Goal: Information Seeking & Learning: Learn about a topic

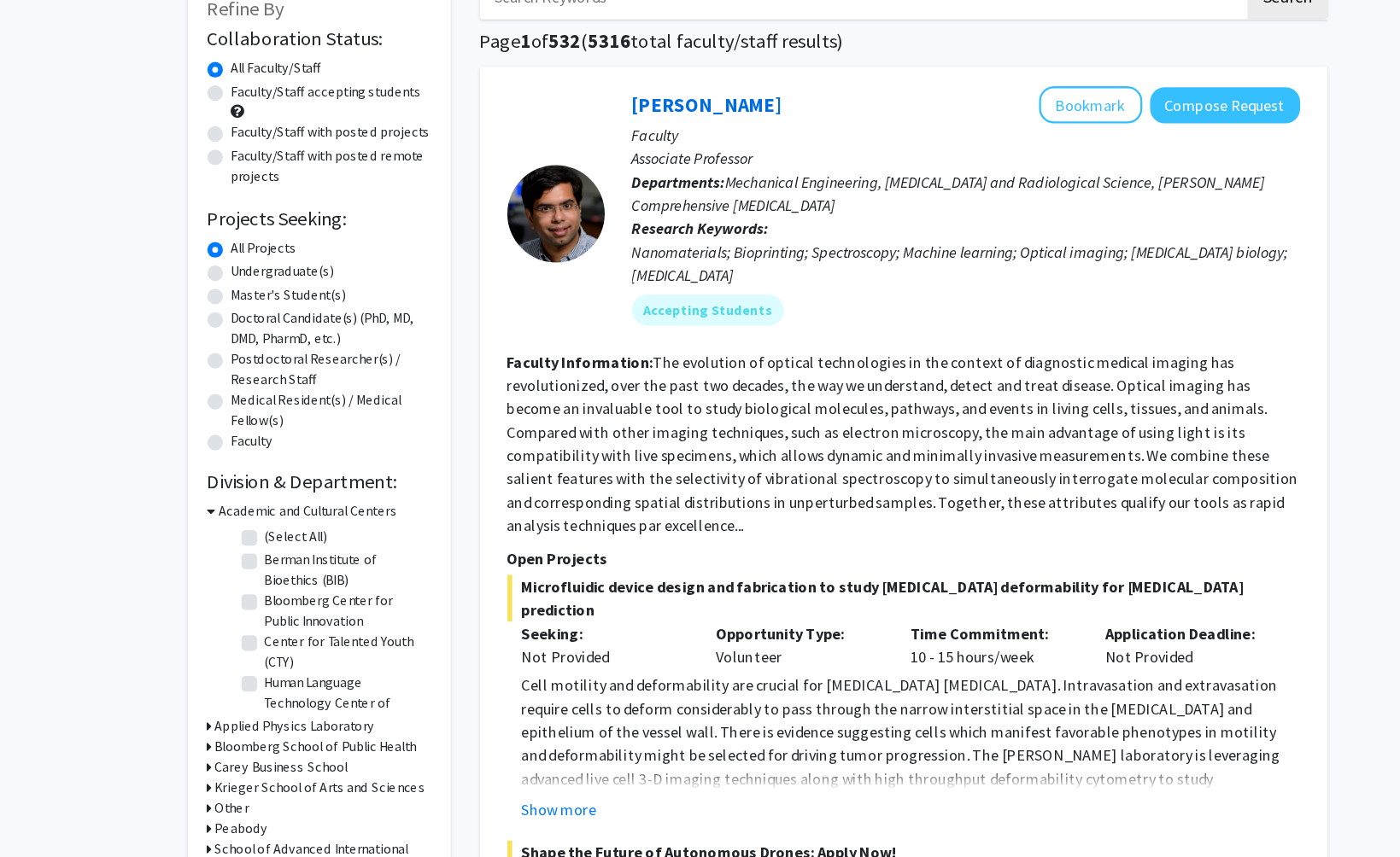
scroll to position [69, 0]
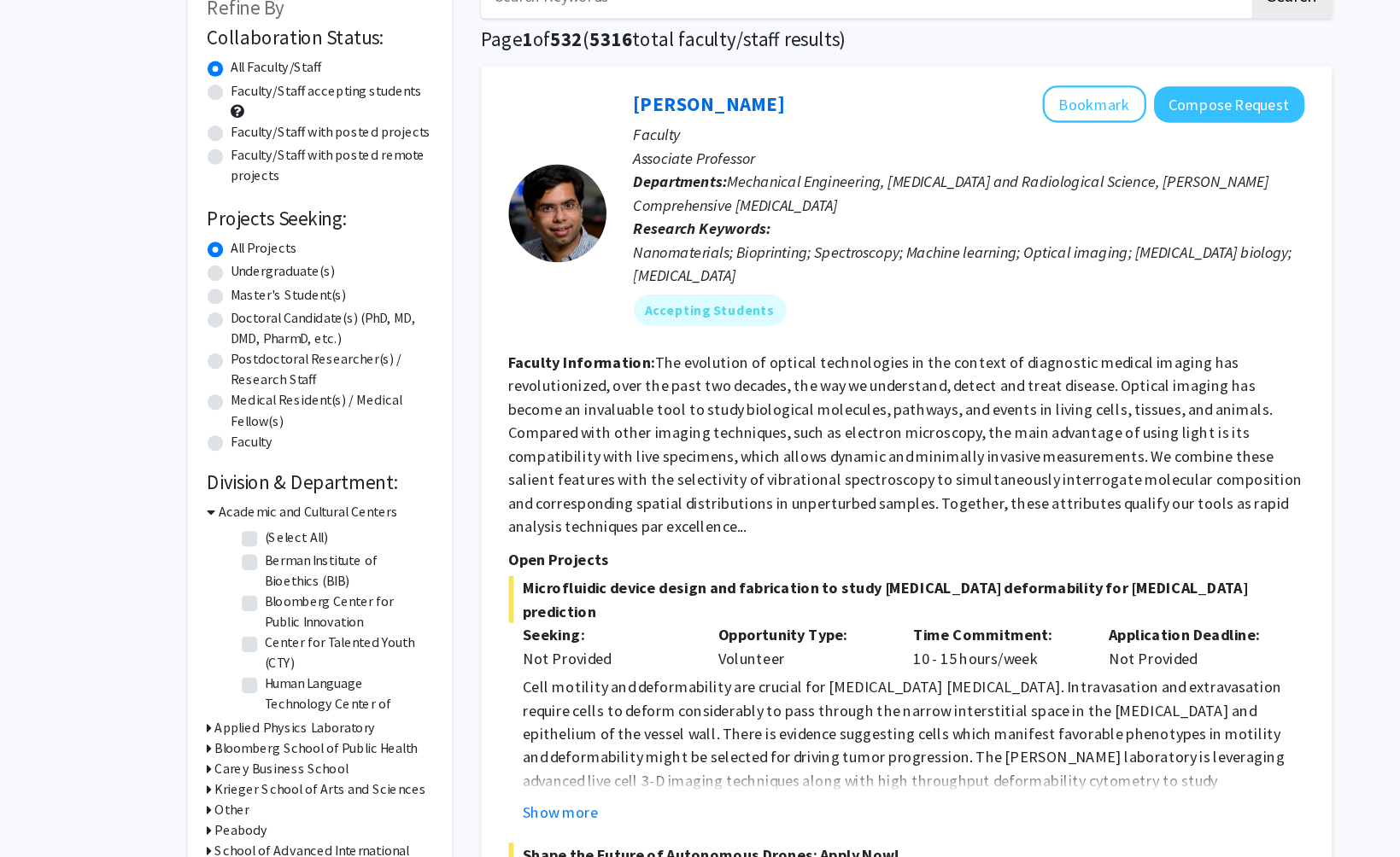
click at [239, 280] on label "Undergraduate(s)" at bounding box center [284, 283] width 91 height 18
click at [239, 280] on input "Undergraduate(s)" at bounding box center [244, 279] width 11 height 11
radio input "true"
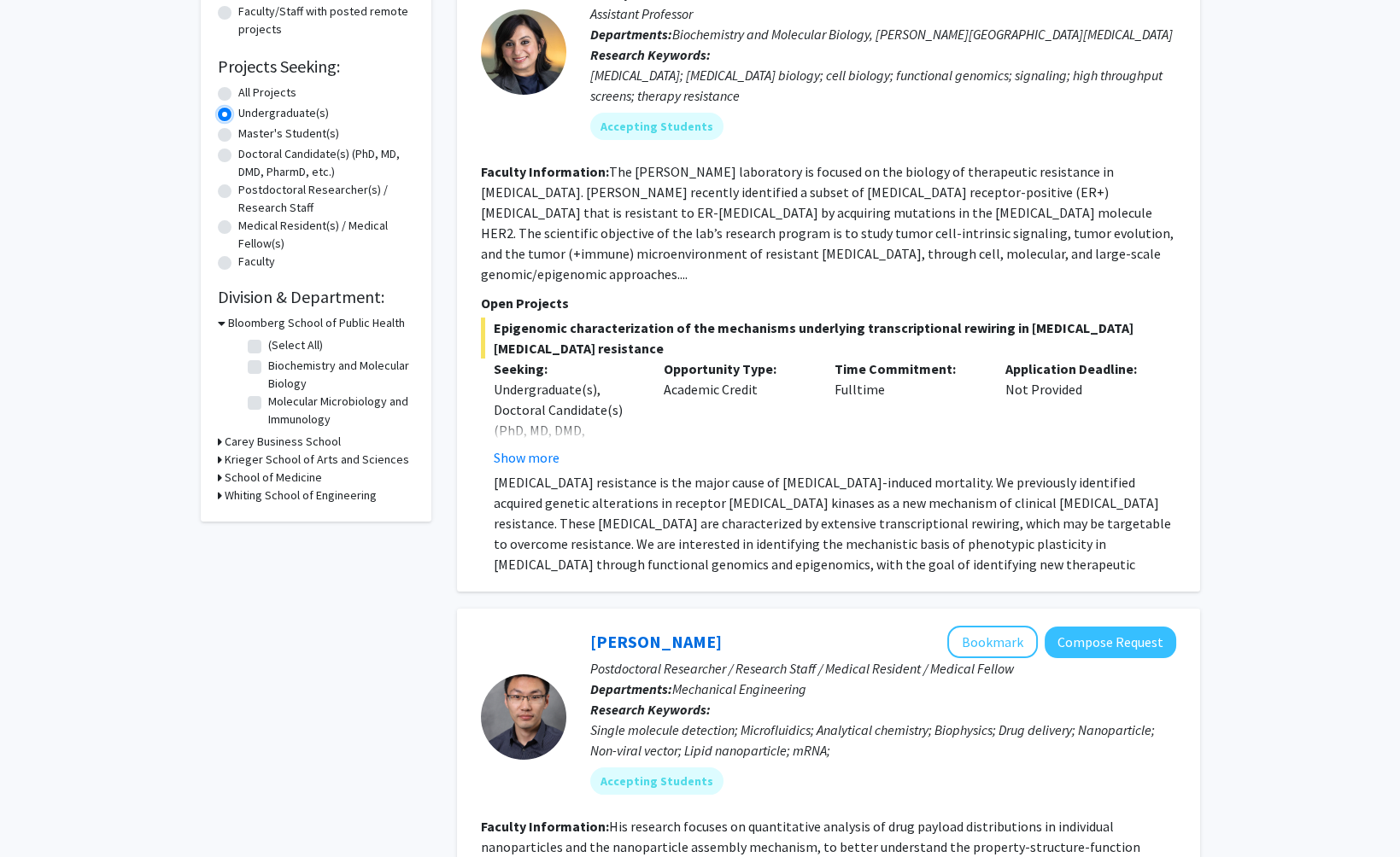
scroll to position [108, 0]
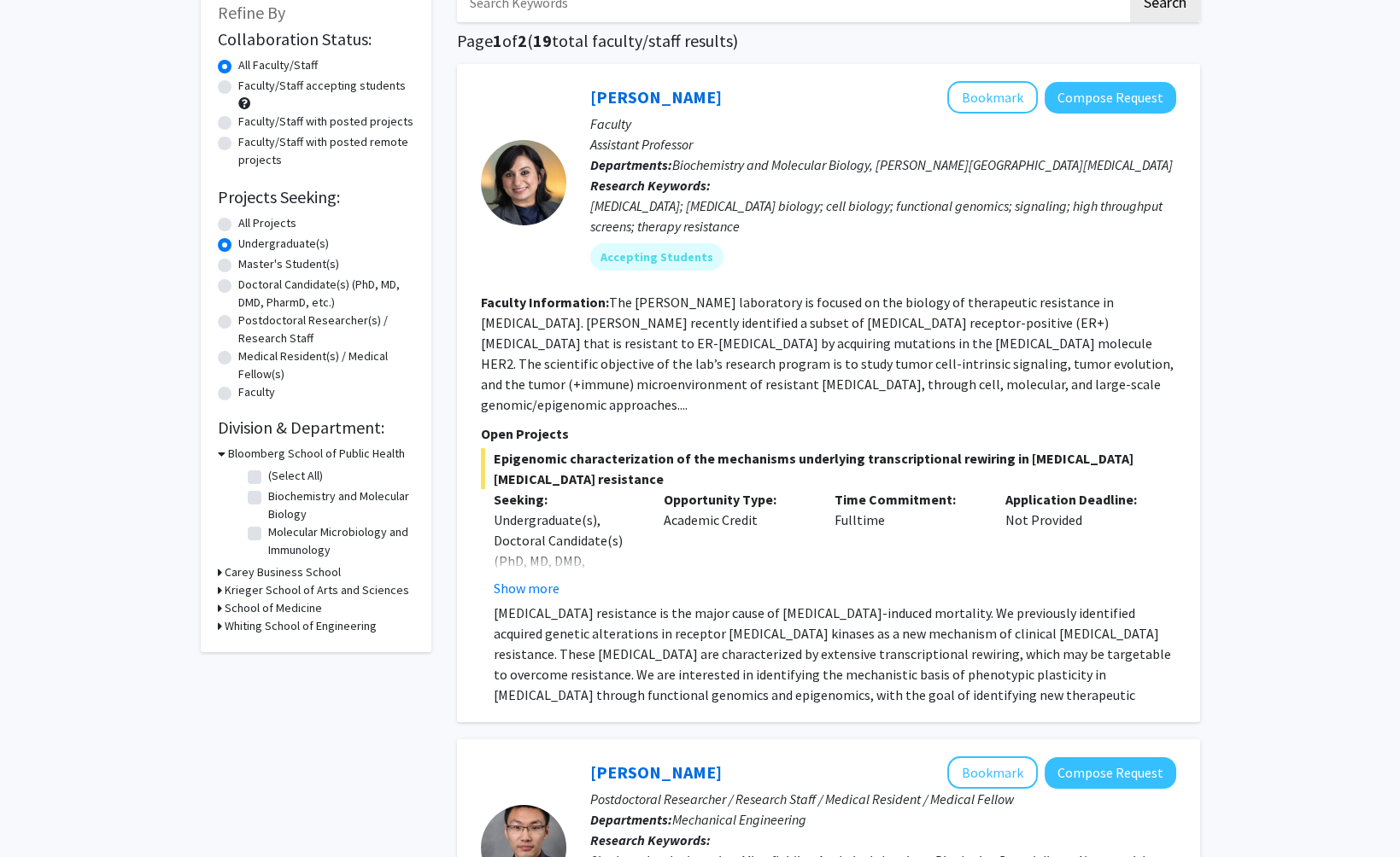
click at [222, 236] on div "Undergraduate(s)" at bounding box center [316, 245] width 196 height 21
click at [222, 215] on div "All Projects" at bounding box center [316, 224] width 196 height 21
click at [239, 229] on label "All Projects" at bounding box center [267, 223] width 58 height 18
click at [239, 226] on input "All Projects" at bounding box center [244, 219] width 11 height 11
radio input "true"
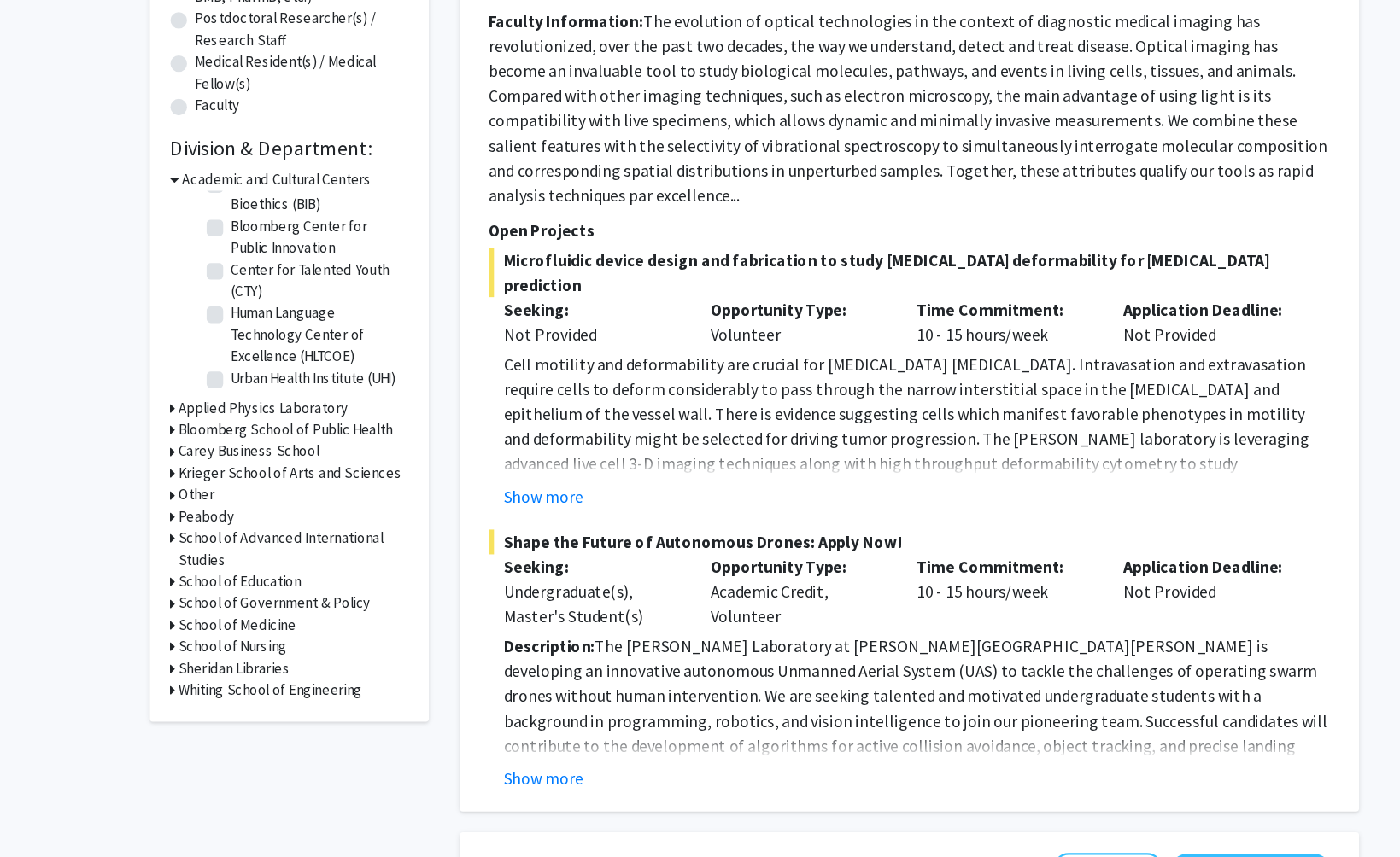
scroll to position [269, 0]
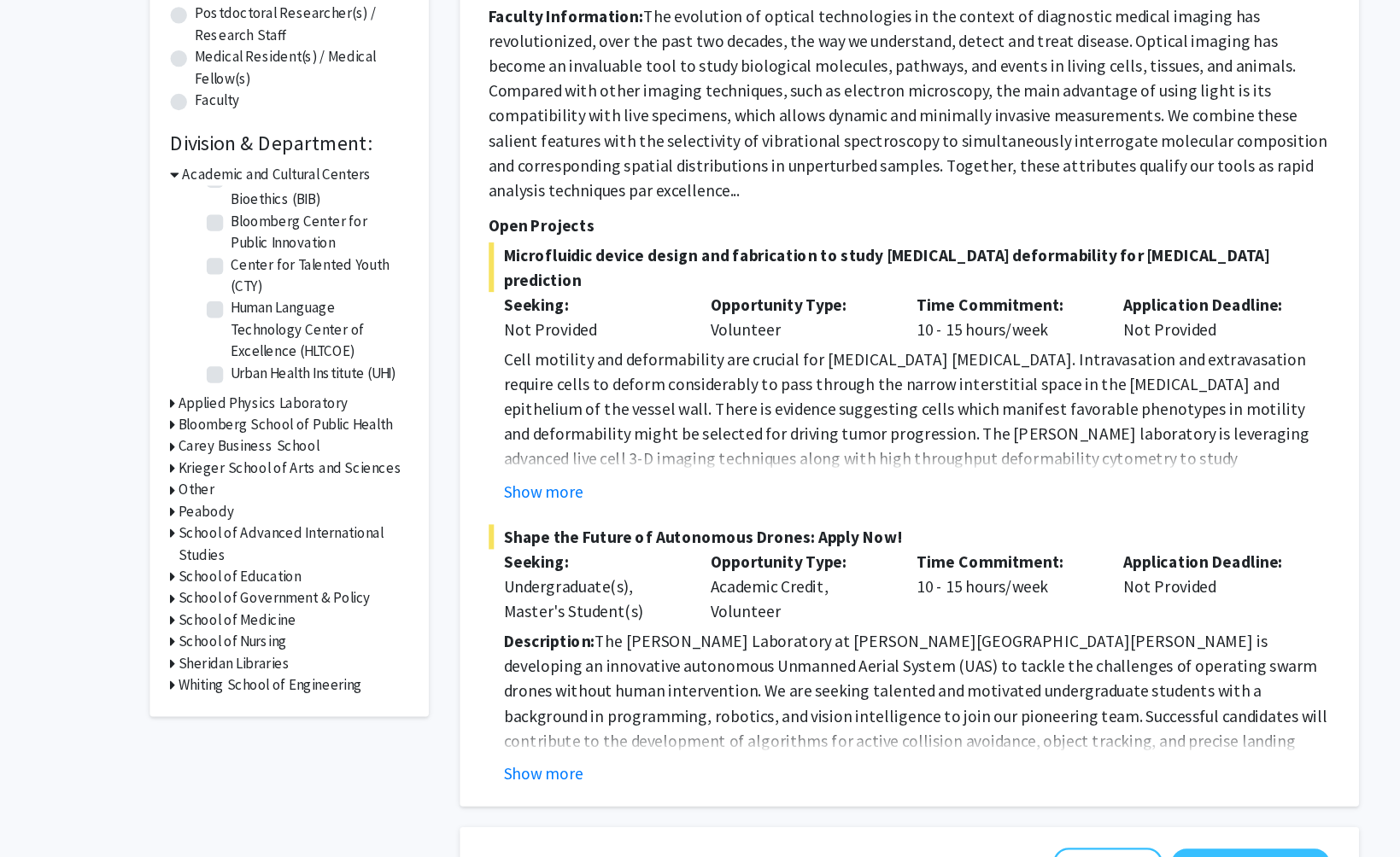
click at [216, 714] on div "Refine By Collaboration Status: Collaboration Status All Faculty/Staff Collabor…" at bounding box center [316, 282] width 231 height 919
click at [236, 714] on h3 "Whiting School of Engineering" at bounding box center [301, 715] width 152 height 18
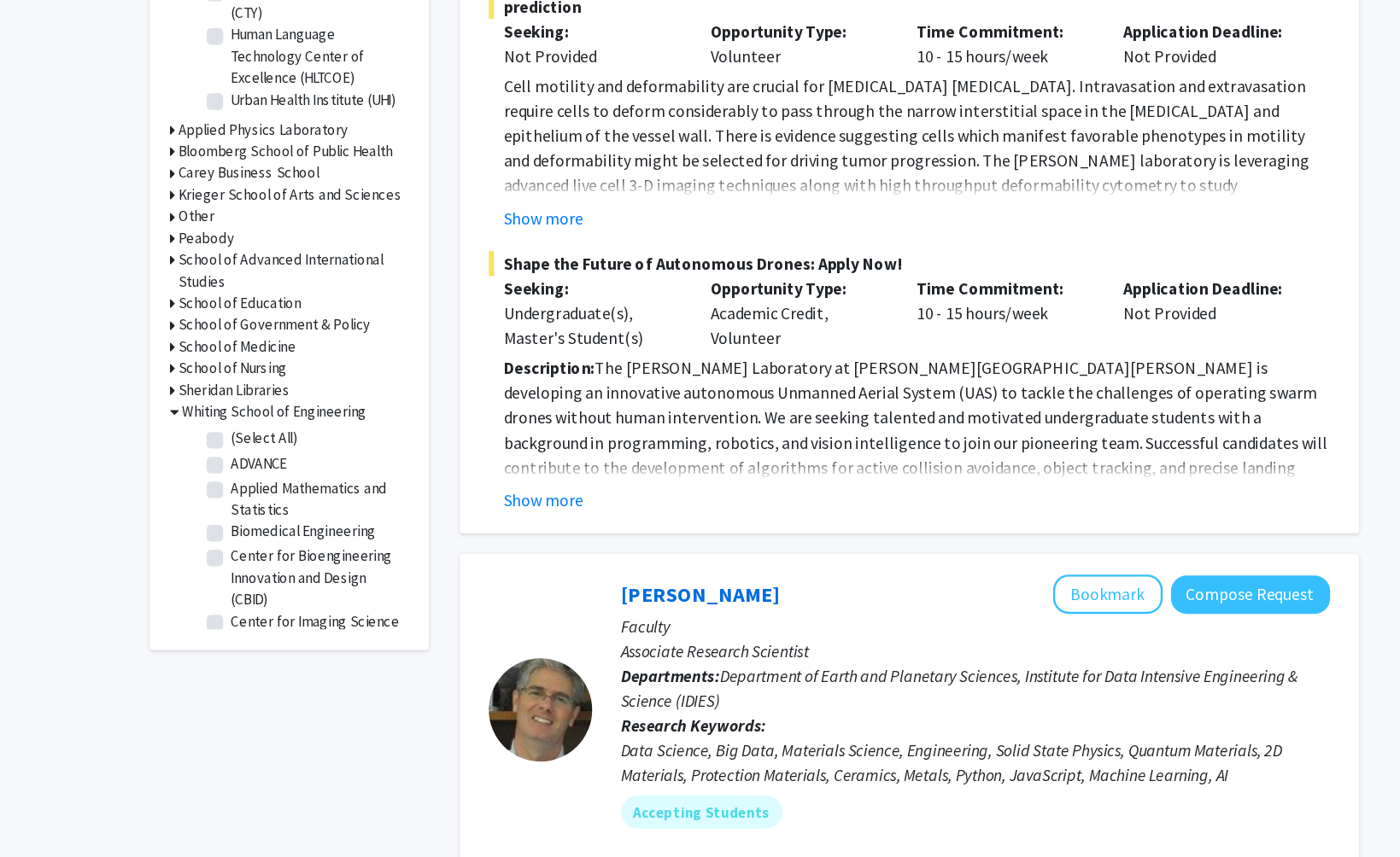
scroll to position [496, 0]
click at [268, 513] on label "(Select All)" at bounding box center [295, 510] width 54 height 18
click at [268, 513] on input "(Select All)" at bounding box center [273, 506] width 11 height 11
checkbox input "true"
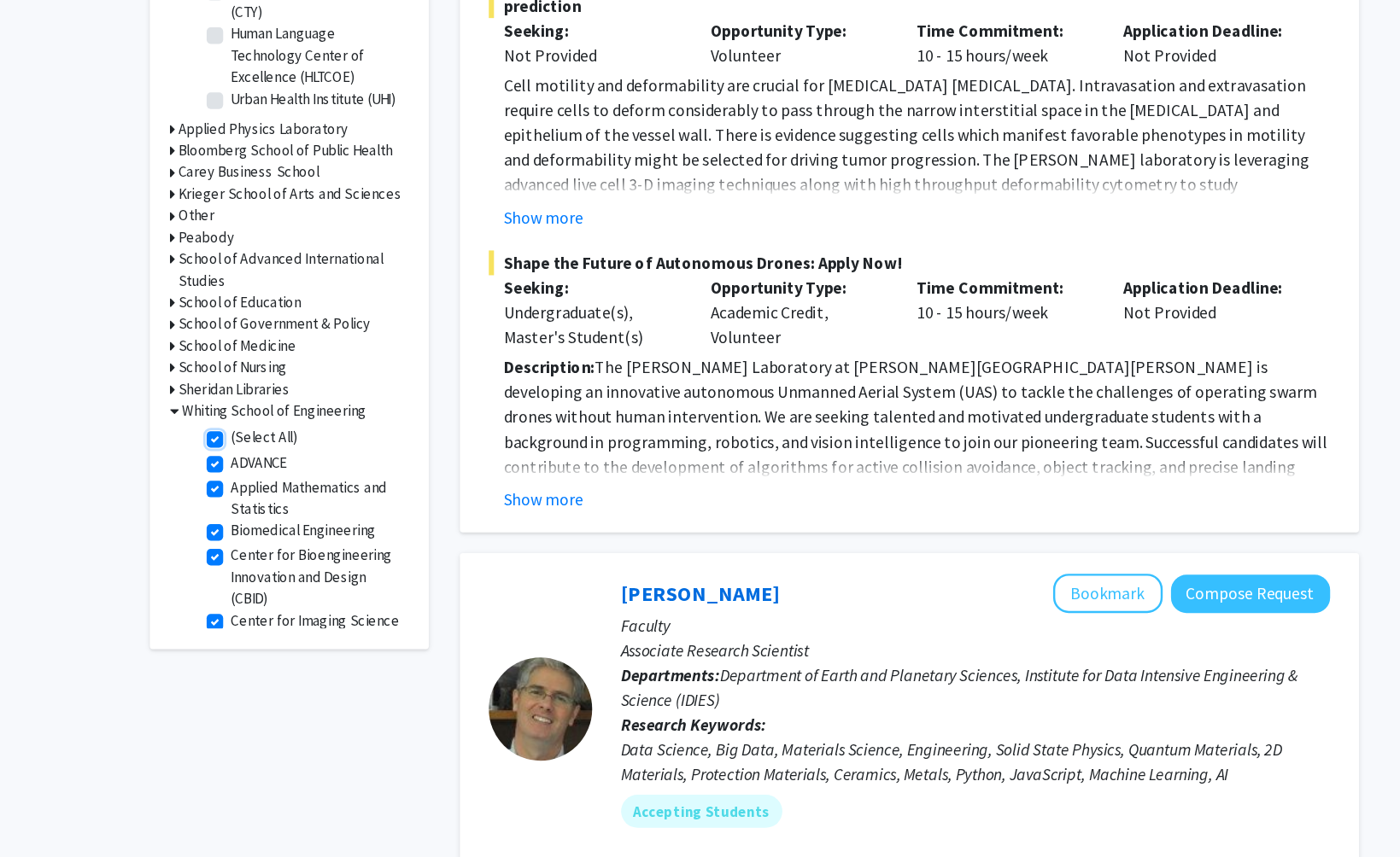
checkbox input "true"
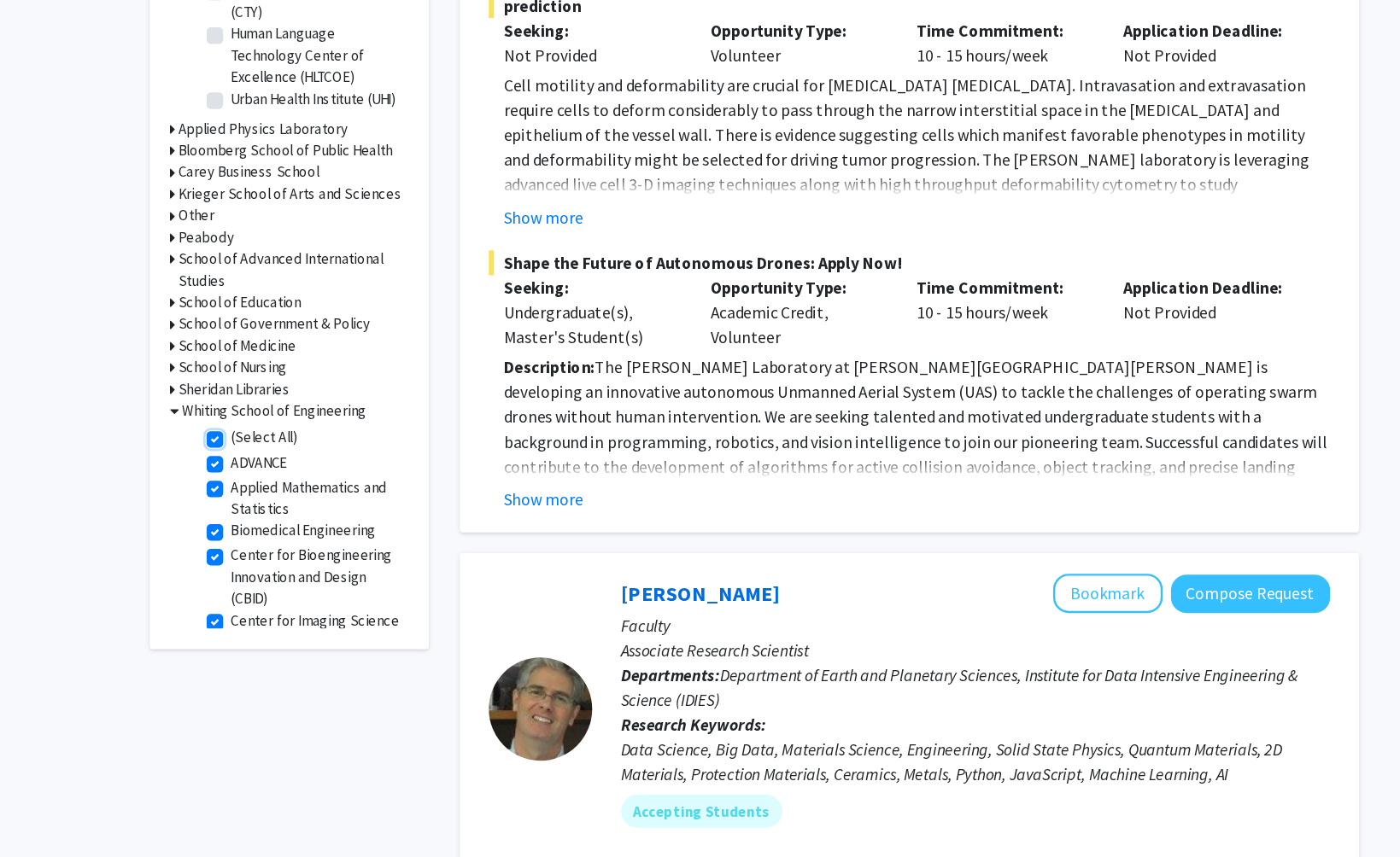
checkbox input "true"
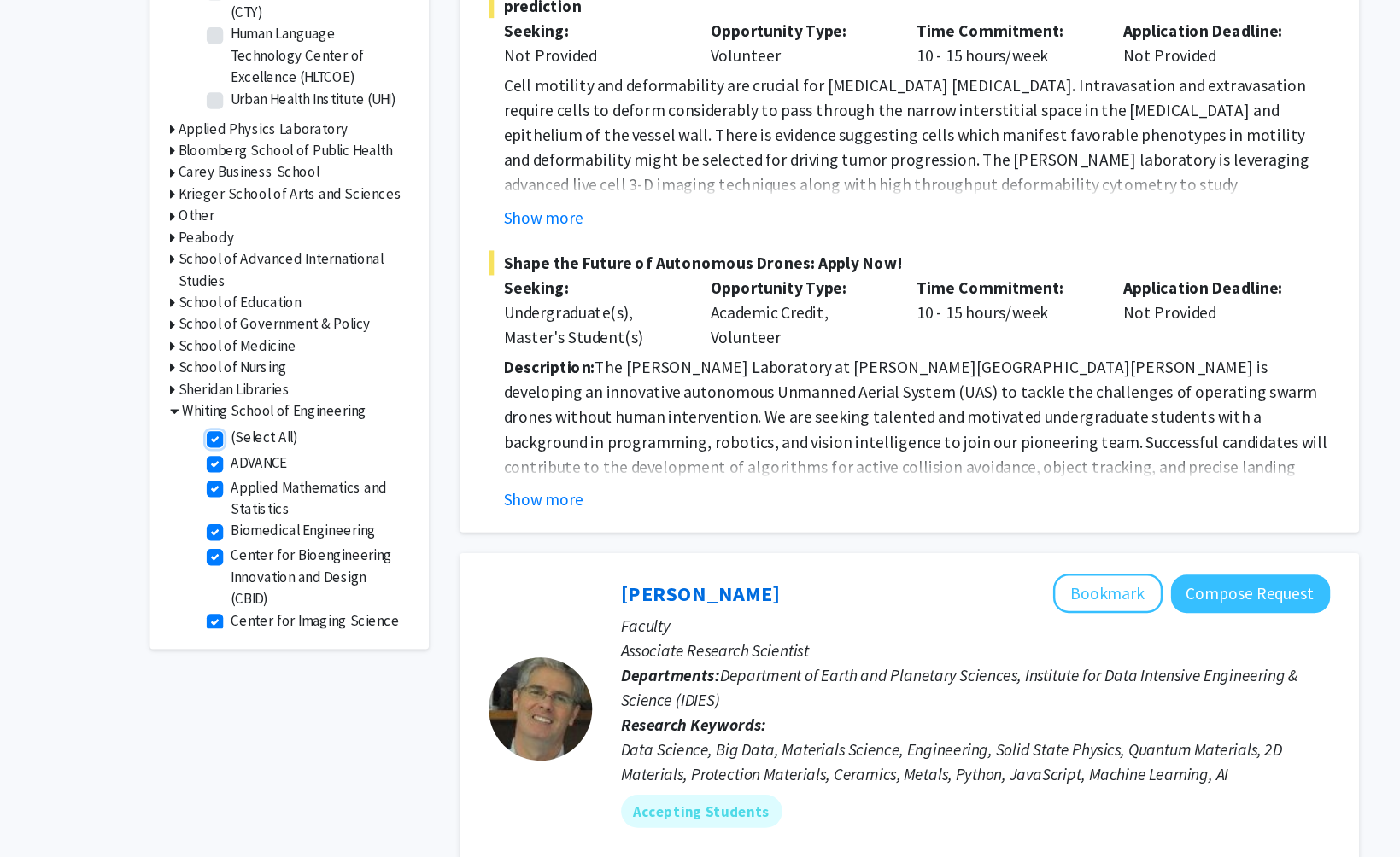
checkbox input "true"
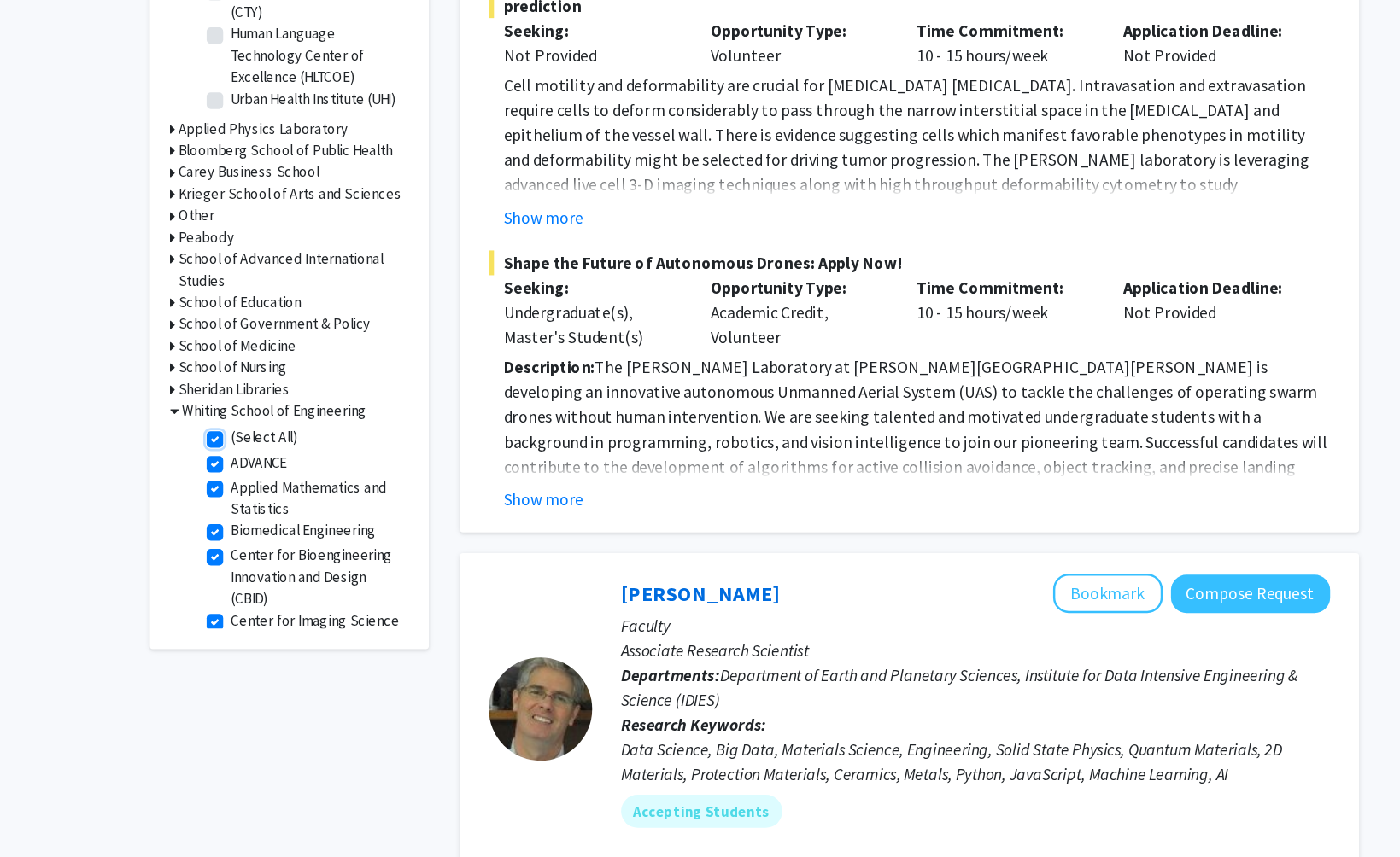
checkbox input "true"
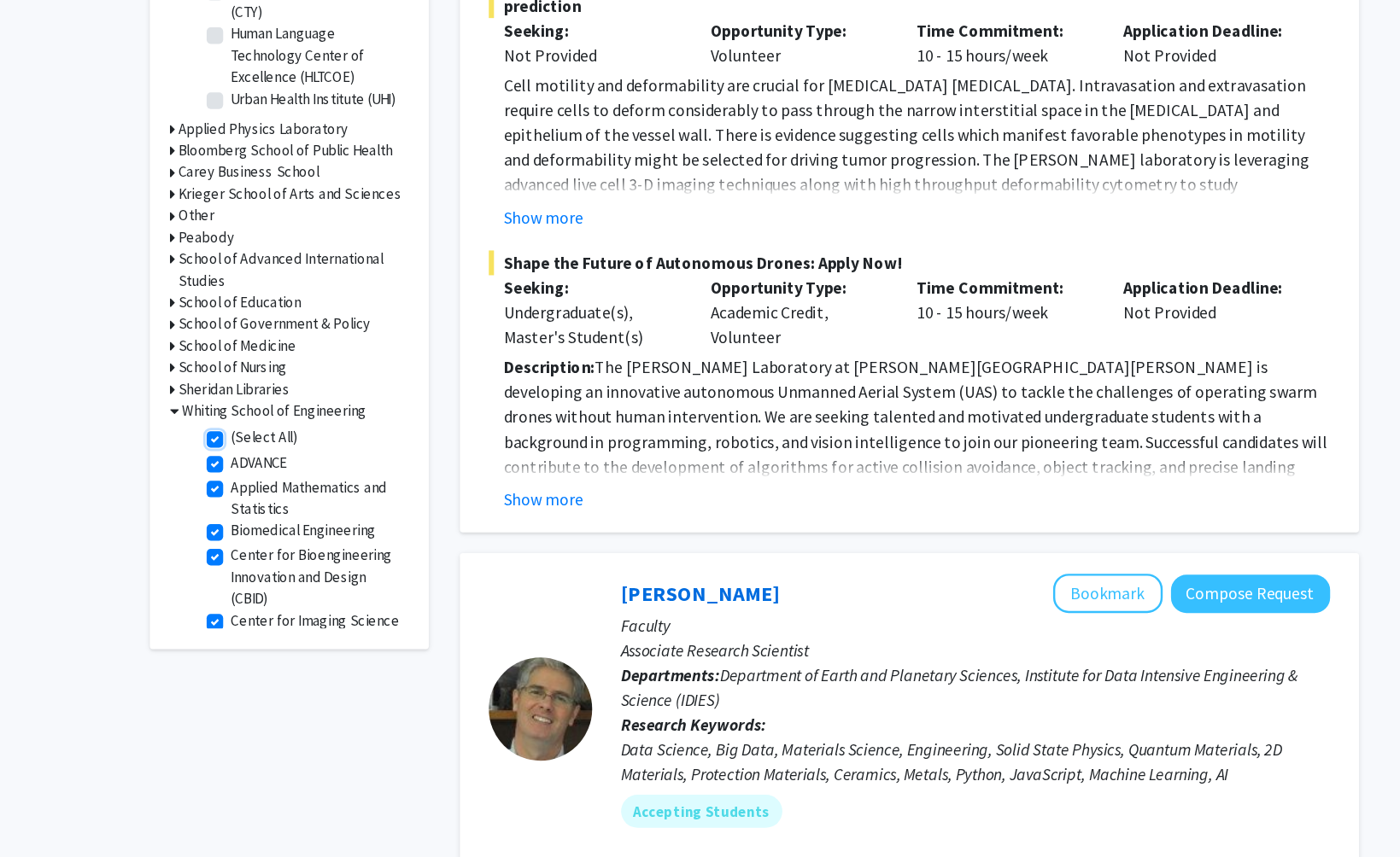
checkbox input "true"
